Goal: Find specific page/section

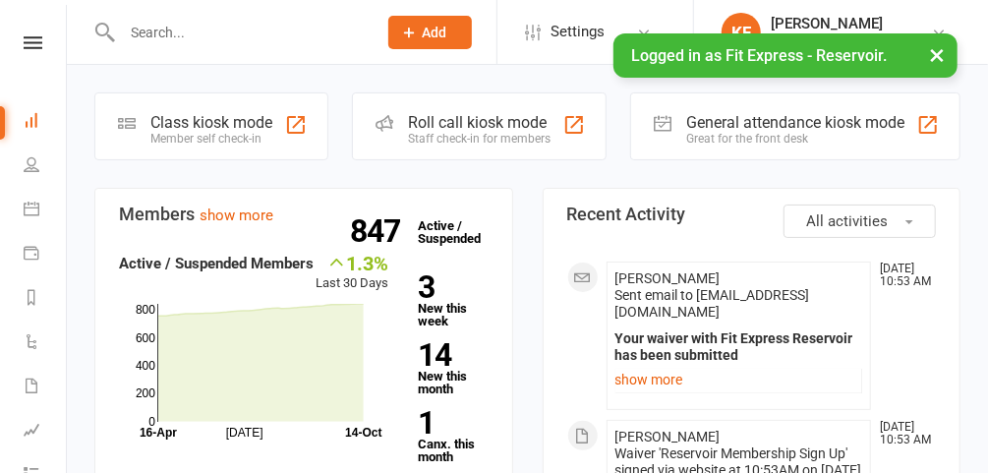
click at [935, 58] on button "×" at bounding box center [936, 54] width 35 height 42
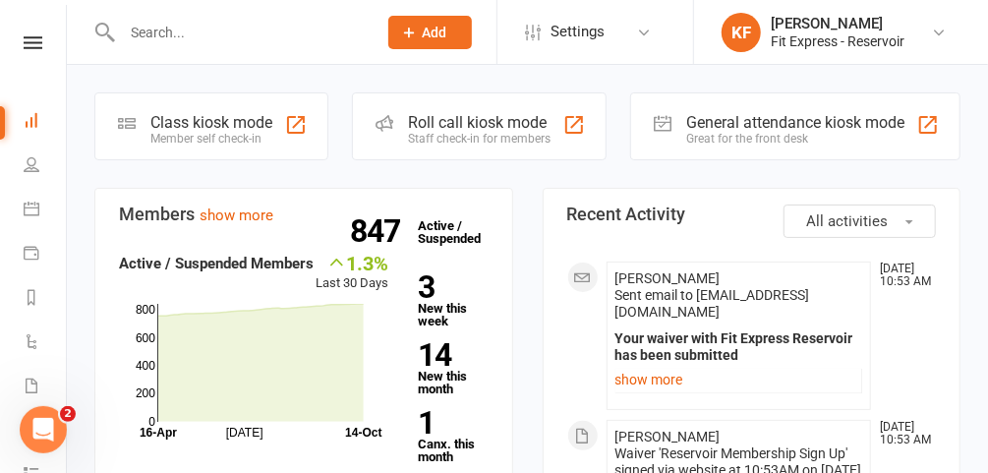
click at [25, 52] on div "Clubworx" at bounding box center [33, 68] width 66 height 64
click at [27, 43] on icon at bounding box center [33, 42] width 19 height 13
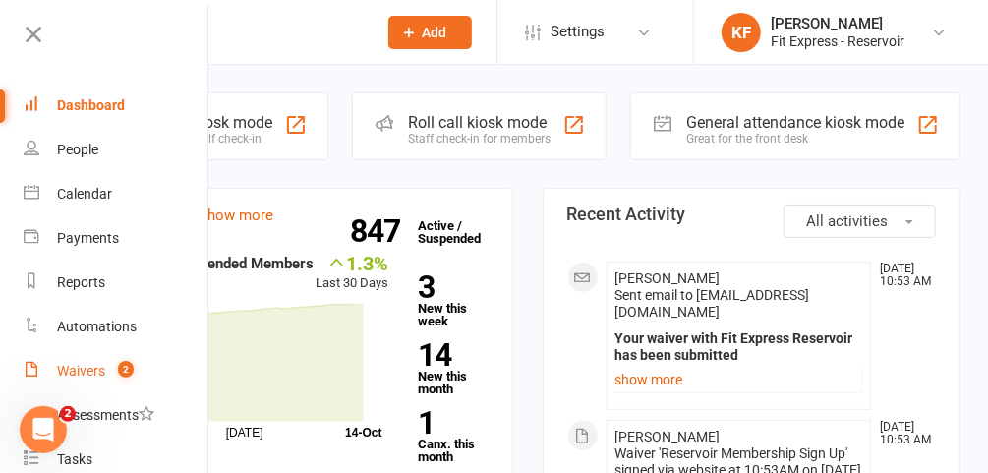
click at [95, 374] on div "Waivers" at bounding box center [81, 371] width 48 height 16
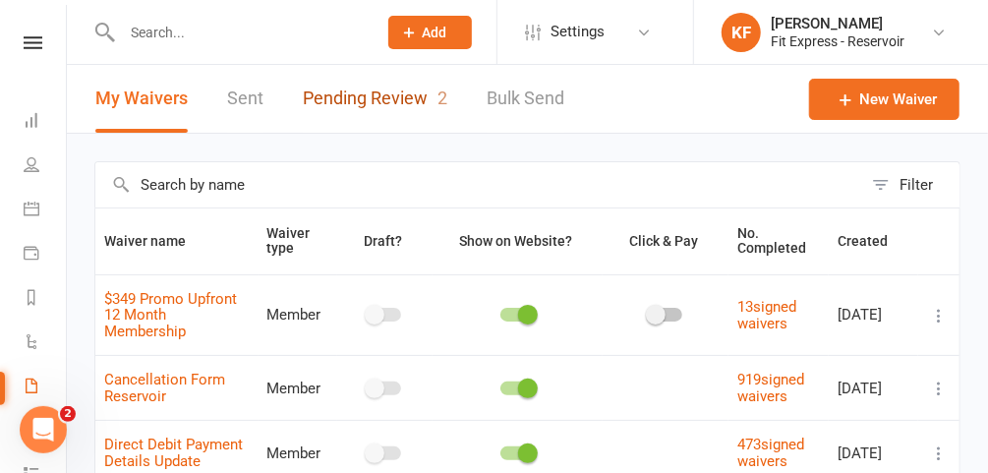
click at [403, 105] on link "Pending Review 2" at bounding box center [375, 99] width 145 height 68
